Goal: Communication & Community: Connect with others

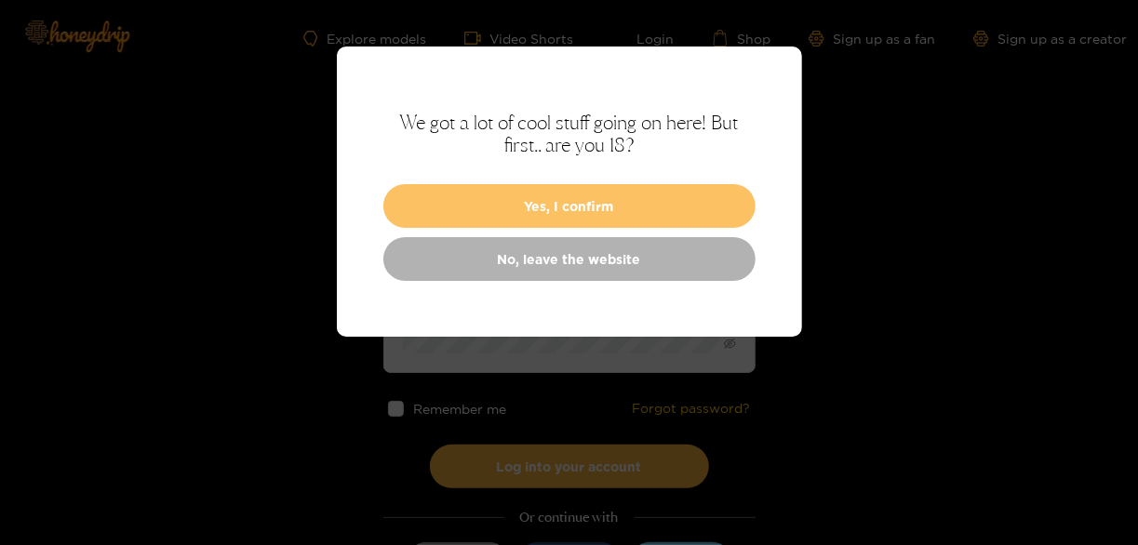
click at [537, 206] on button "Yes, I confirm" at bounding box center [569, 206] width 372 height 44
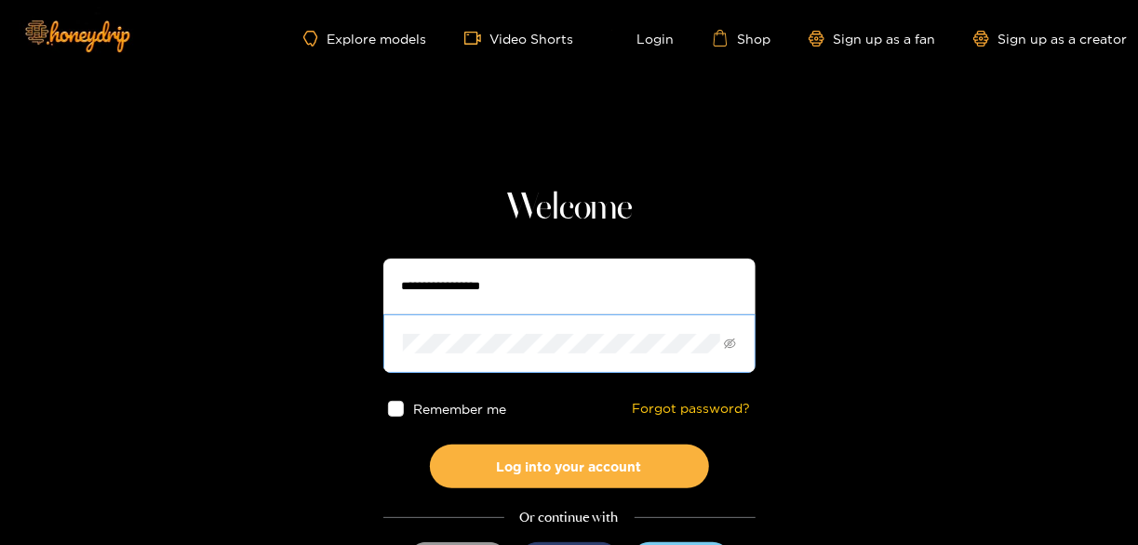
click at [503, 316] on span at bounding box center [569, 344] width 372 height 58
click at [481, 291] on input "text" at bounding box center [569, 287] width 372 height 56
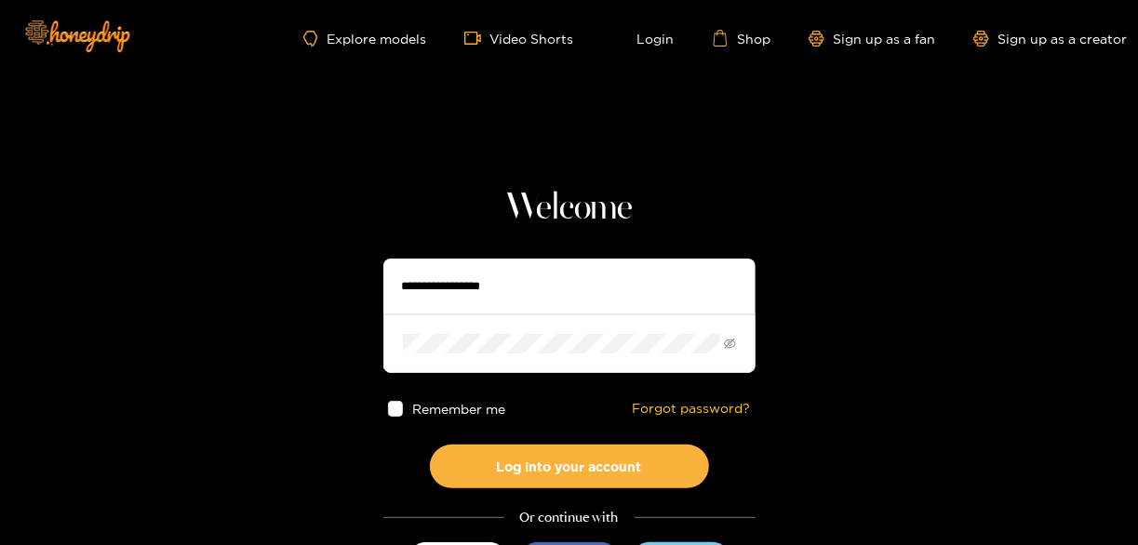
click at [583, 270] on input "text" at bounding box center [569, 287] width 372 height 56
click at [569, 273] on input "text" at bounding box center [569, 287] width 372 height 56
click at [376, 173] on section "Welcome Remember me Forgot password? Log into your account Or continue with Sig…" at bounding box center [569, 331] width 1138 height 662
click at [476, 289] on input "text" at bounding box center [569, 287] width 372 height 56
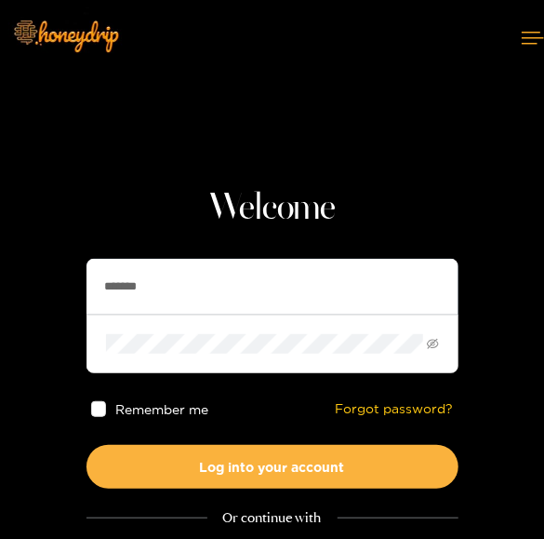
click at [119, 285] on input "*******" at bounding box center [273, 287] width 372 height 56
paste input "*****"
type input "**********"
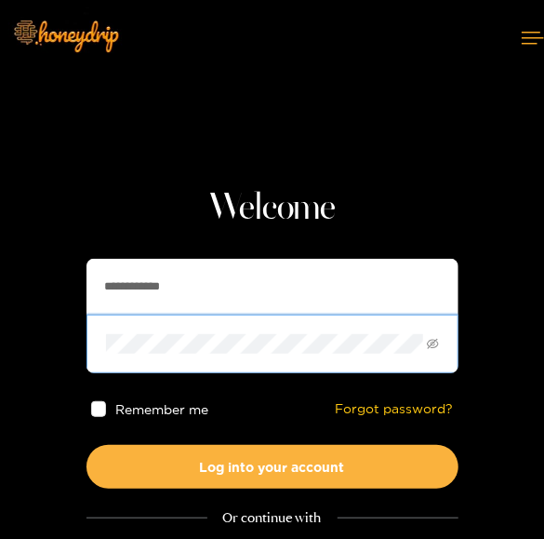
click at [87, 445] on button "Log into your account" at bounding box center [273, 467] width 372 height 44
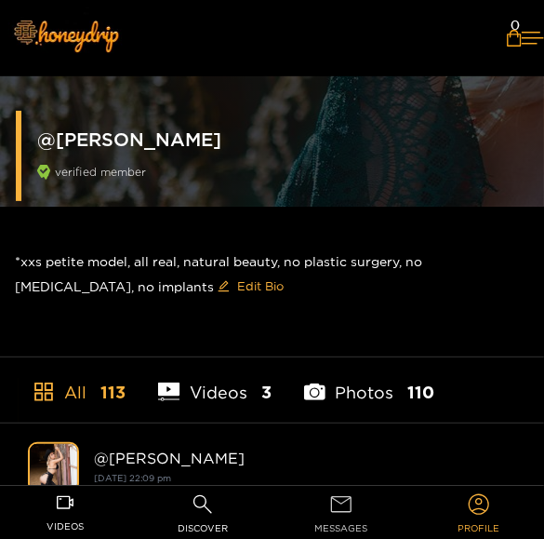
click at [346, 501] on icon at bounding box center [342, 504] width 26 height 26
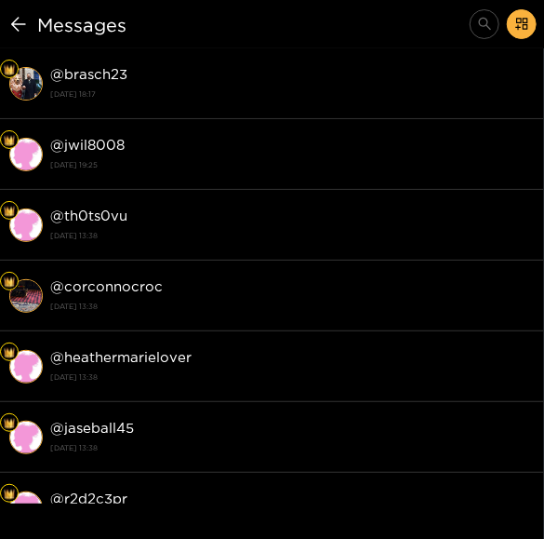
click at [22, 26] on icon at bounding box center [18, 24] width 22 height 22
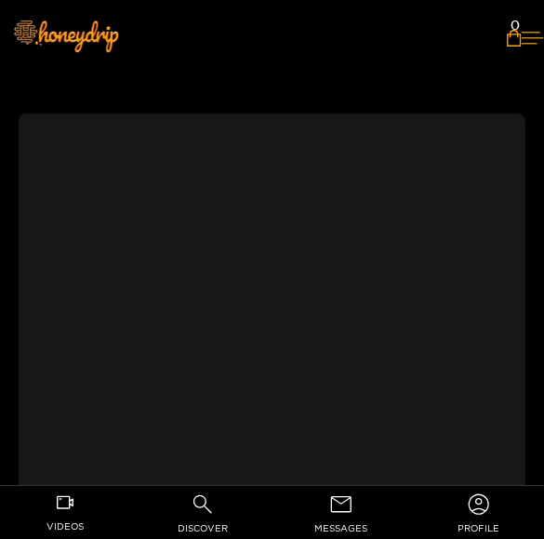
click at [522, 41] on icon at bounding box center [533, 38] width 22 height 12
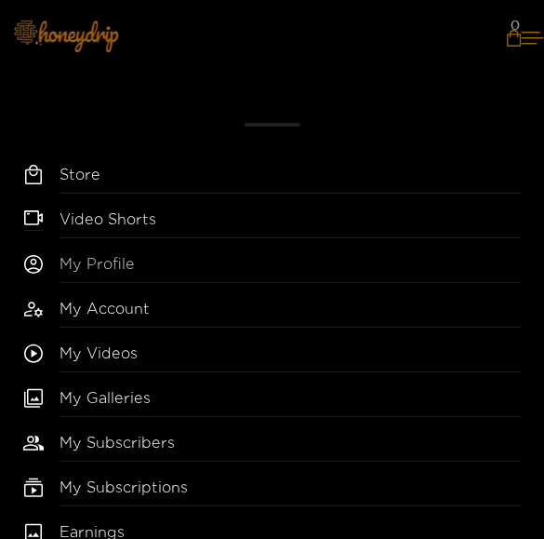
scroll to position [65, 0]
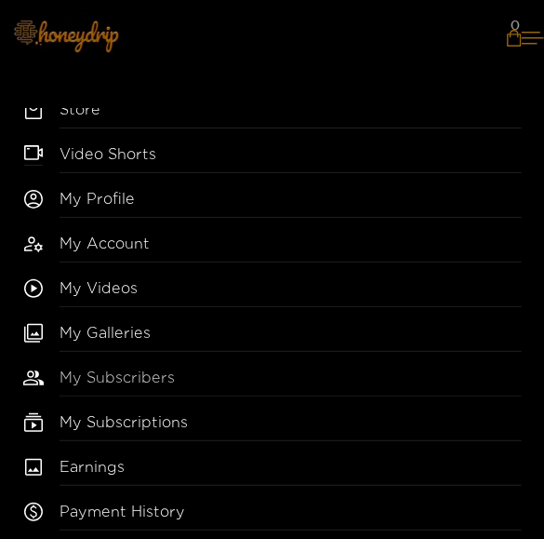
click at [101, 370] on link "My Subscribers" at bounding box center [291, 382] width 463 height 30
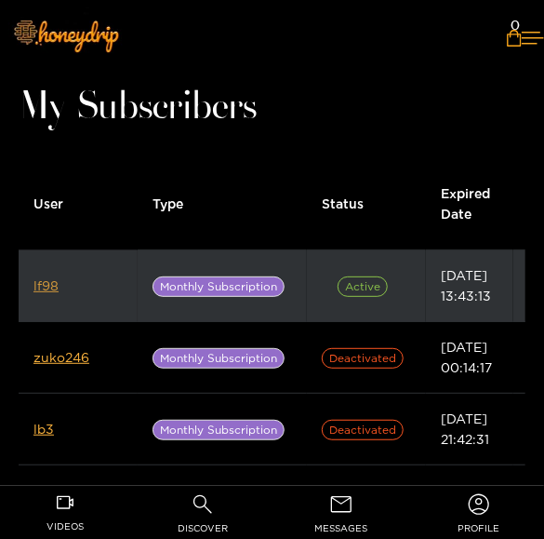
click at [48, 285] on link "lf98" at bounding box center [46, 285] width 25 height 14
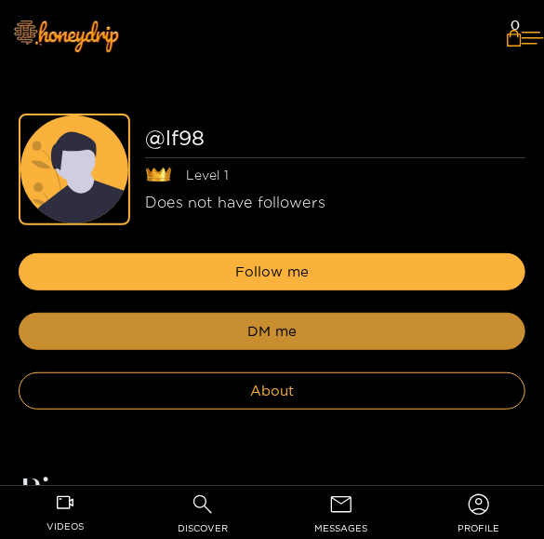
click at [135, 335] on button "DM me" at bounding box center [272, 331] width 507 height 37
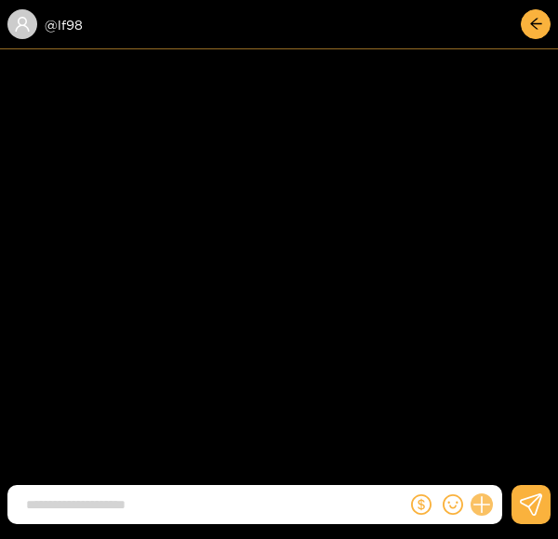
click at [482, 501] on icon at bounding box center [483, 505] width 18 height 18
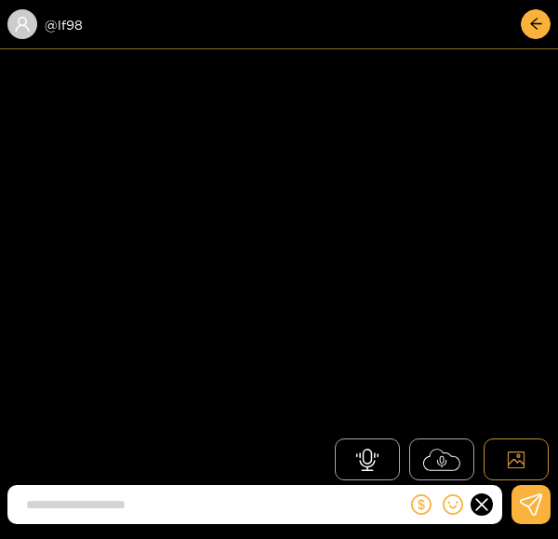
click at [514, 460] on icon at bounding box center [516, 459] width 19 height 19
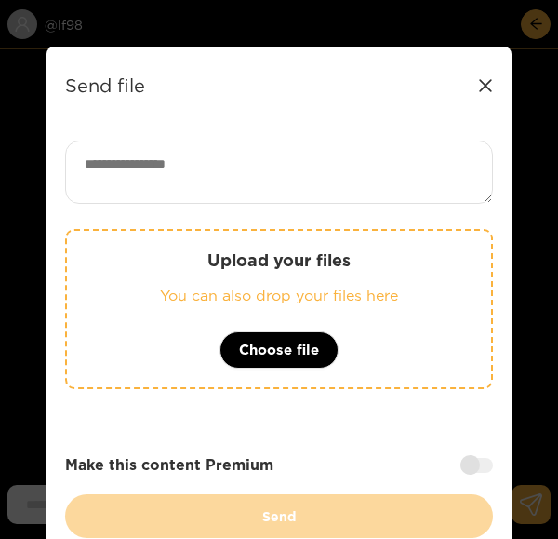
click at [131, 151] on textarea at bounding box center [279, 172] width 428 height 63
paste textarea "**********"
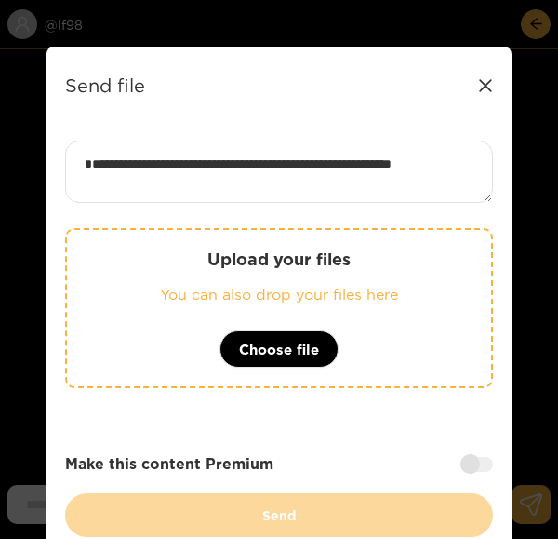
scroll to position [2, 0]
type textarea "**********"
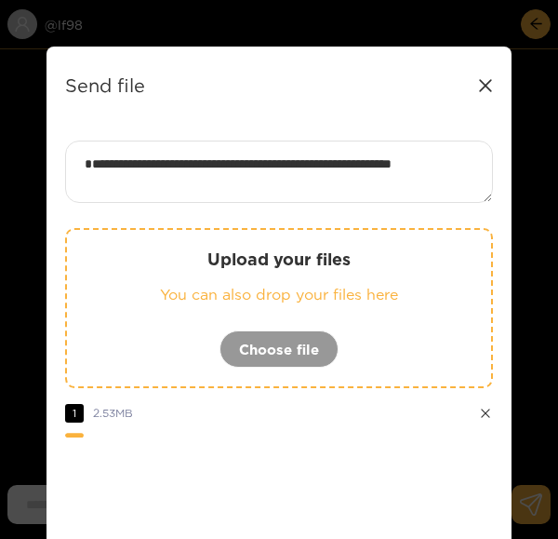
scroll to position [209, 0]
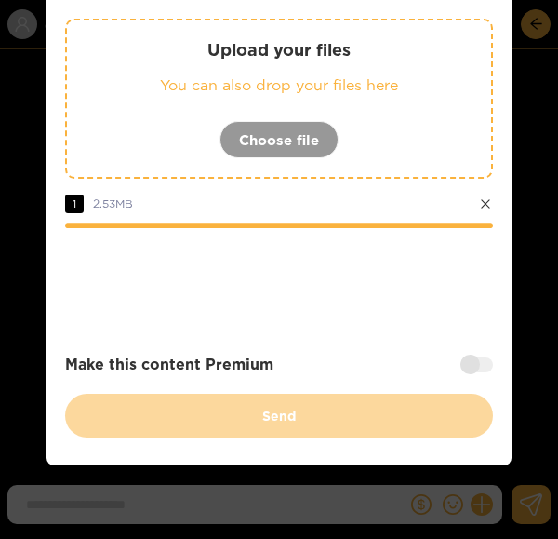
click at [475, 365] on div at bounding box center [477, 364] width 33 height 15
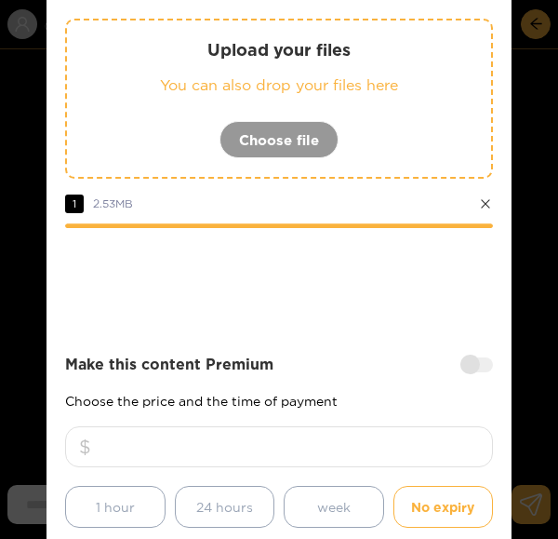
click at [270, 441] on input "number" at bounding box center [279, 446] width 428 height 41
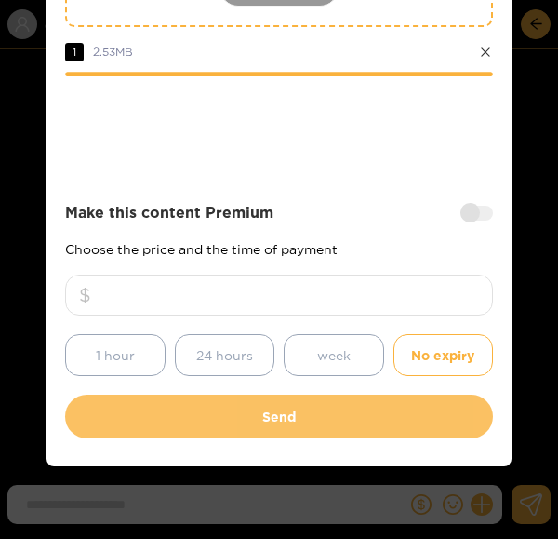
type input "**"
click at [238, 421] on button "Send" at bounding box center [279, 417] width 428 height 44
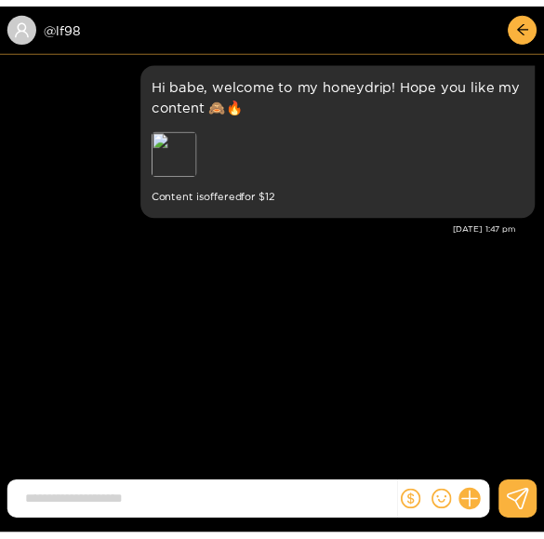
scroll to position [251, 0]
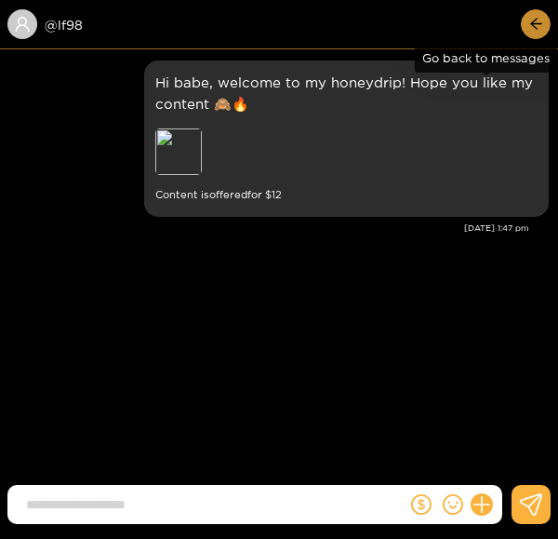
click at [532, 25] on icon "arrow-left" at bounding box center [535, 24] width 11 height 11
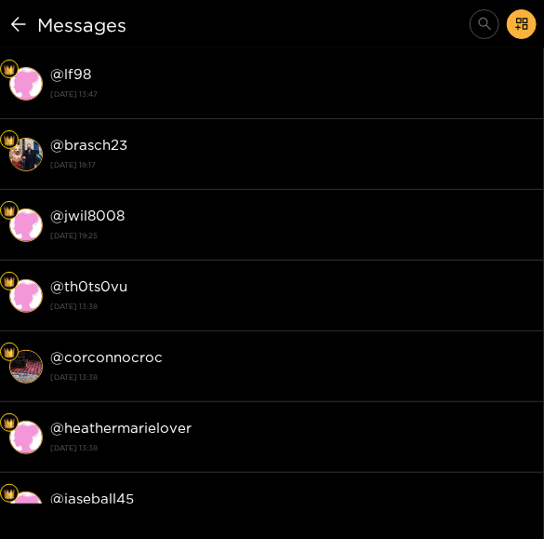
click at [20, 27] on icon at bounding box center [18, 24] width 22 height 22
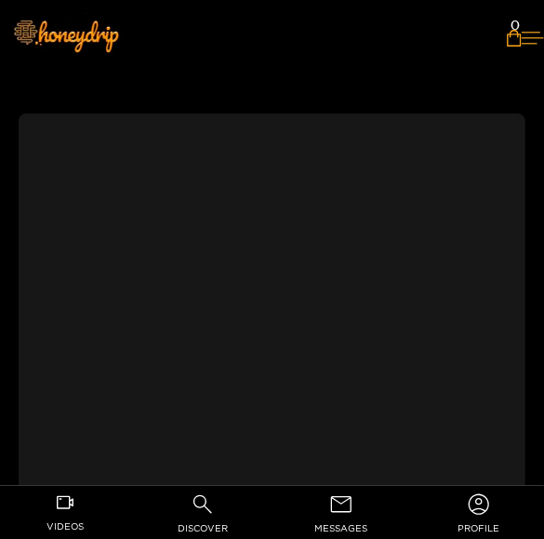
click at [522, 37] on icon at bounding box center [533, 38] width 22 height 12
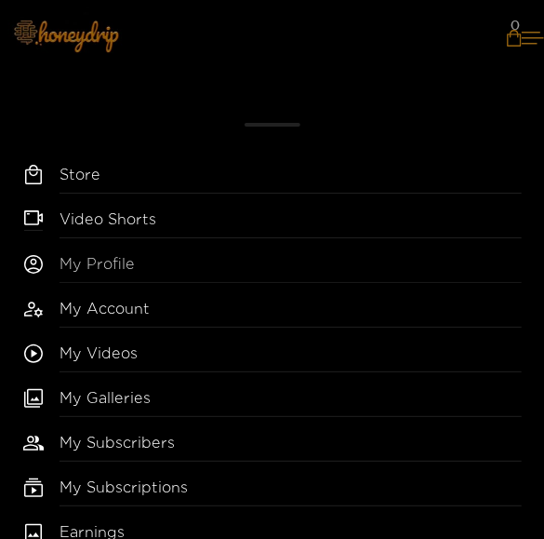
scroll to position [149, 0]
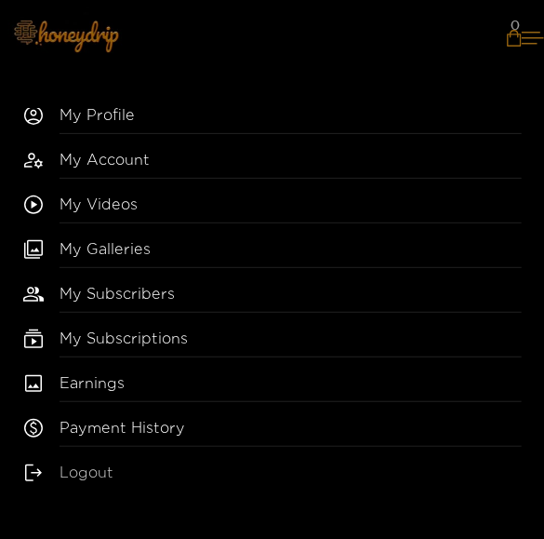
click at [78, 463] on link "Logout" at bounding box center [291, 476] width 463 height 29
